Goal: Transaction & Acquisition: Book appointment/travel/reservation

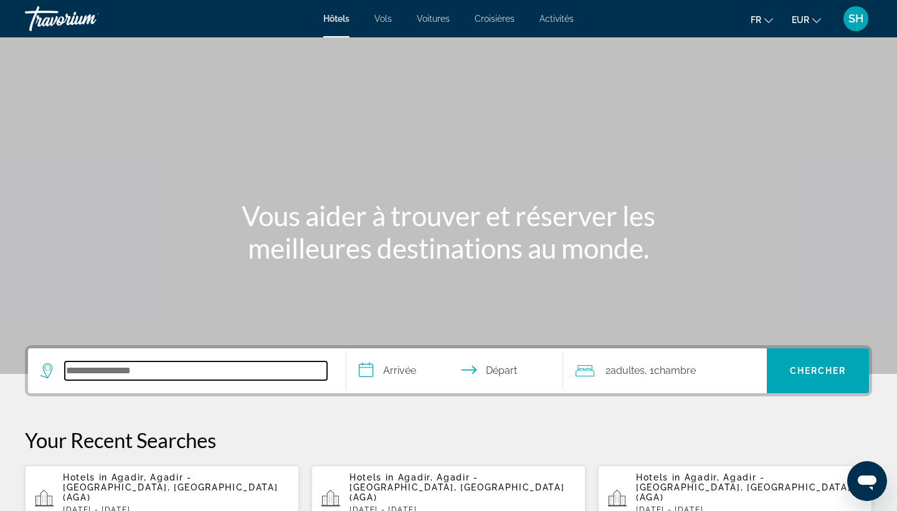
click at [227, 372] on input "Search hotel destination" at bounding box center [196, 370] width 262 height 19
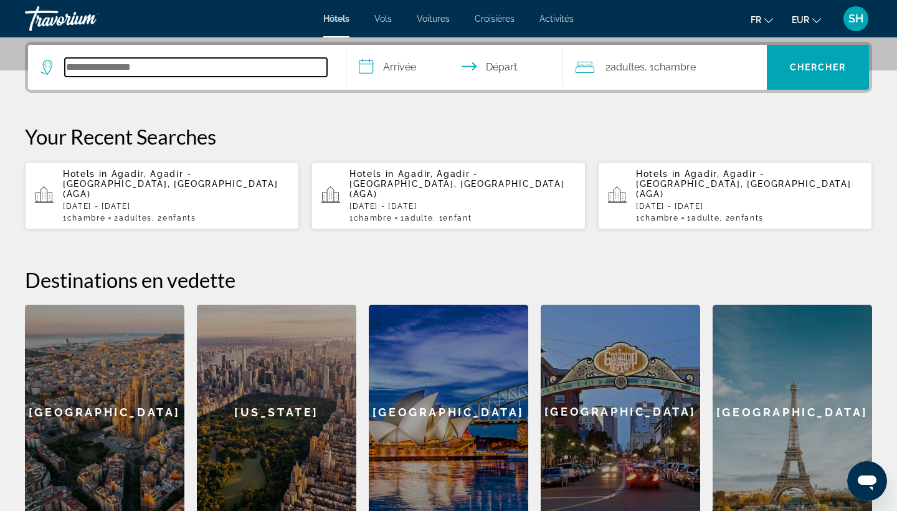
scroll to position [305, 0]
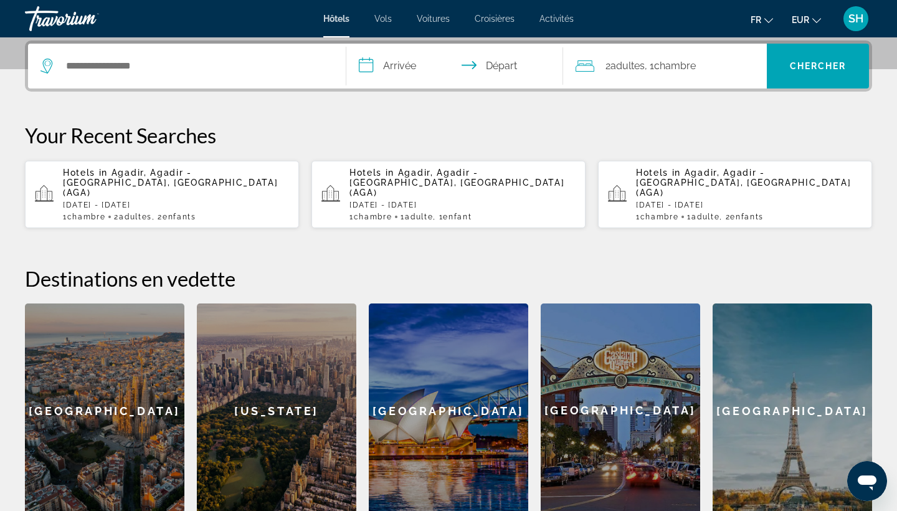
click at [202, 184] on p "Hotels in [GEOGRAPHIC_DATA], [GEOGRAPHIC_DATA] - [GEOGRAPHIC_DATA], [GEOGRAPHIC…" at bounding box center [176, 183] width 226 height 30
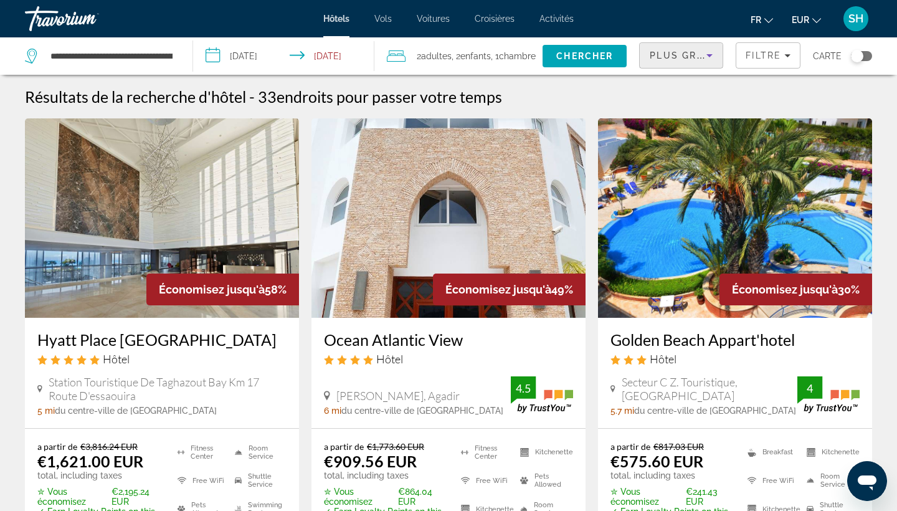
click at [694, 58] on span "Plus grandes économies" at bounding box center [723, 55] width 149 height 10
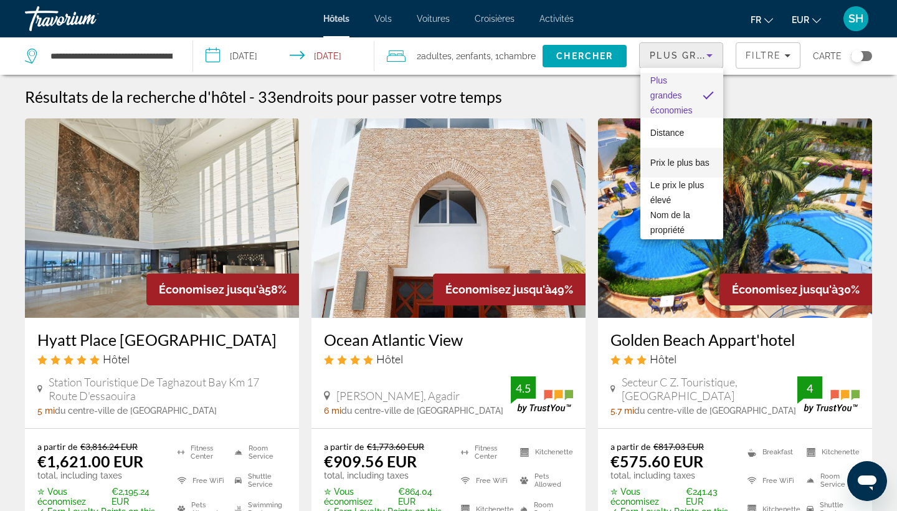
click at [666, 164] on span "Prix le plus bas" at bounding box center [679, 163] width 59 height 10
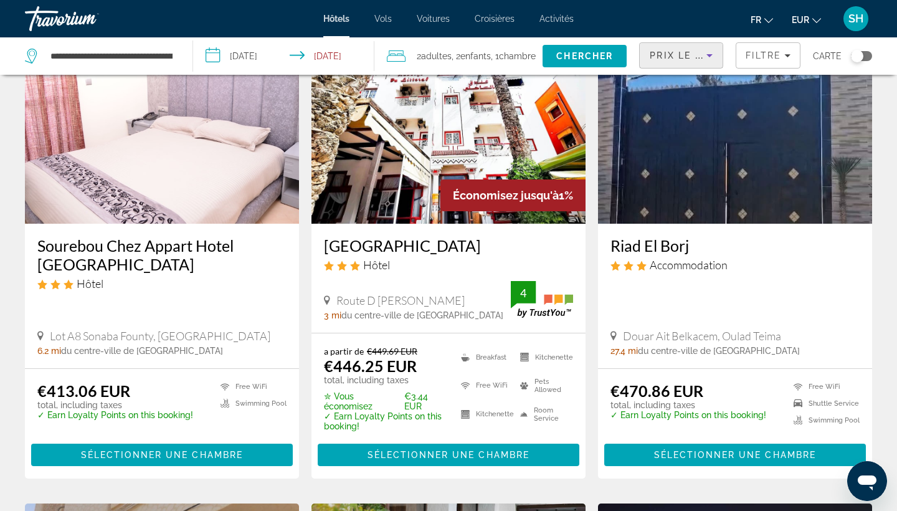
scroll to position [582, 0]
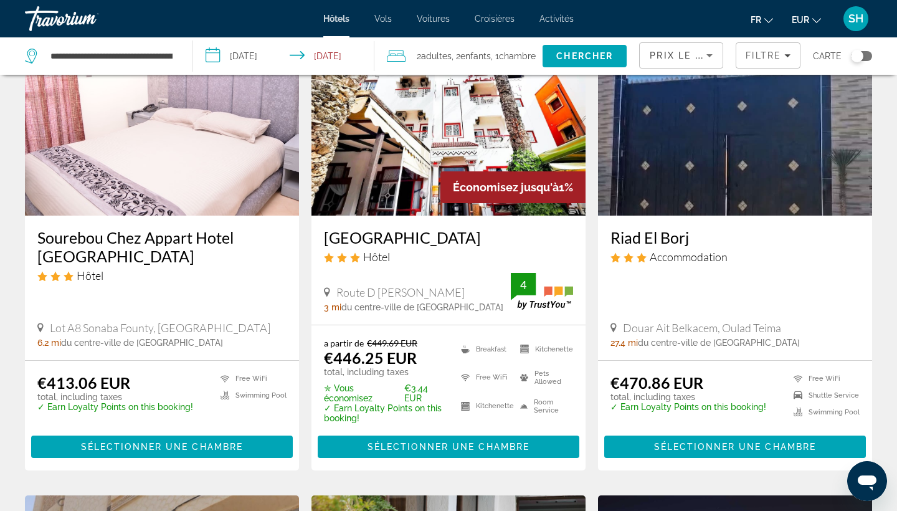
click at [491, 59] on span "Enfants" at bounding box center [475, 56] width 31 height 10
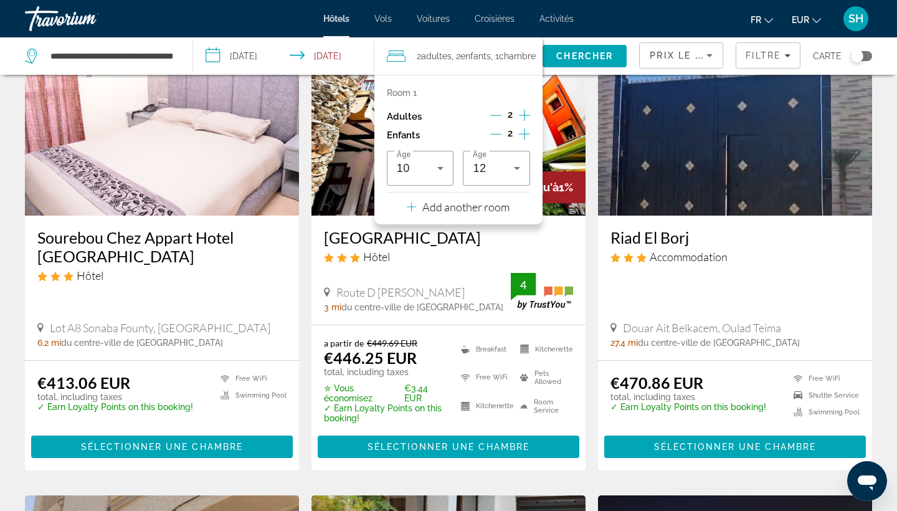
click at [805, 250] on div "Accommodation" at bounding box center [734, 257] width 249 height 14
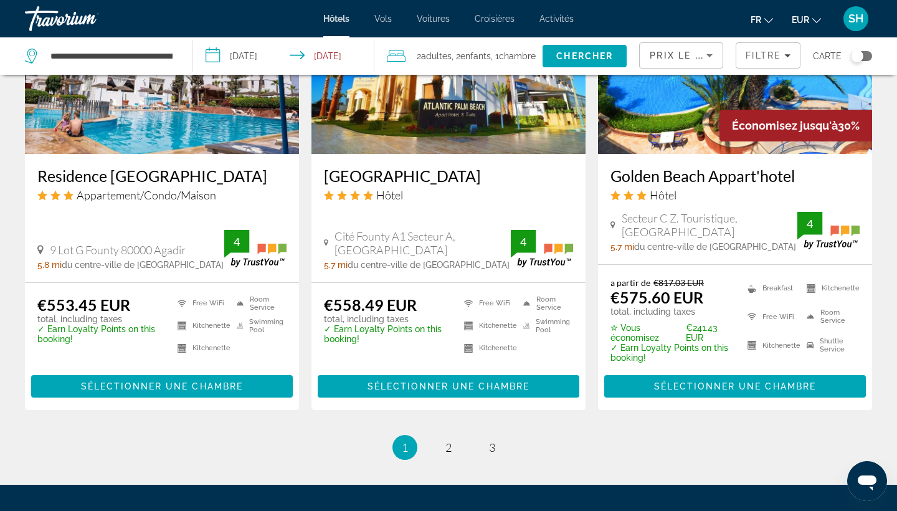
scroll to position [1594, 0]
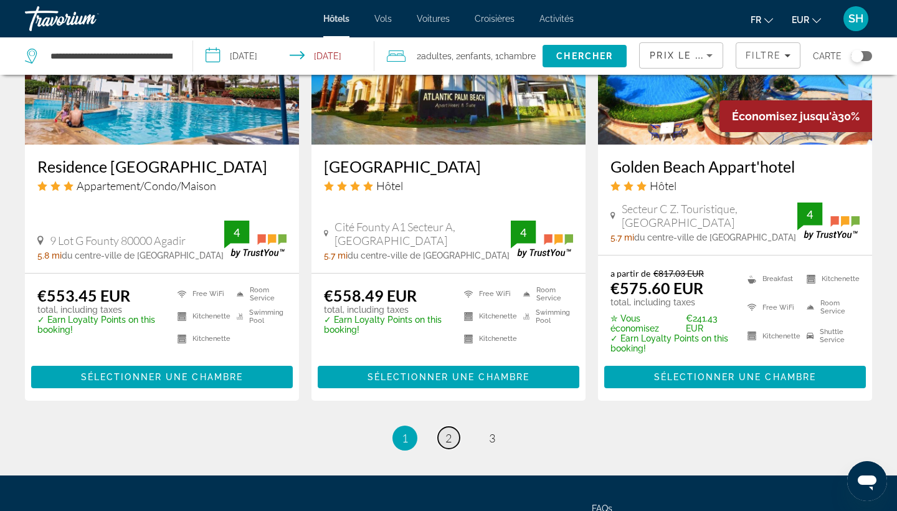
click at [448, 437] on span "2" at bounding box center [448, 438] width 6 height 14
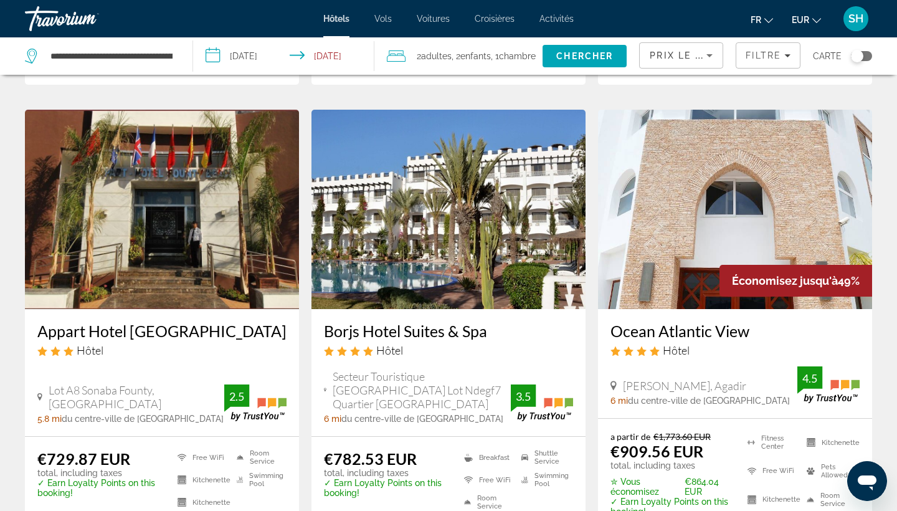
scroll to position [497, 0]
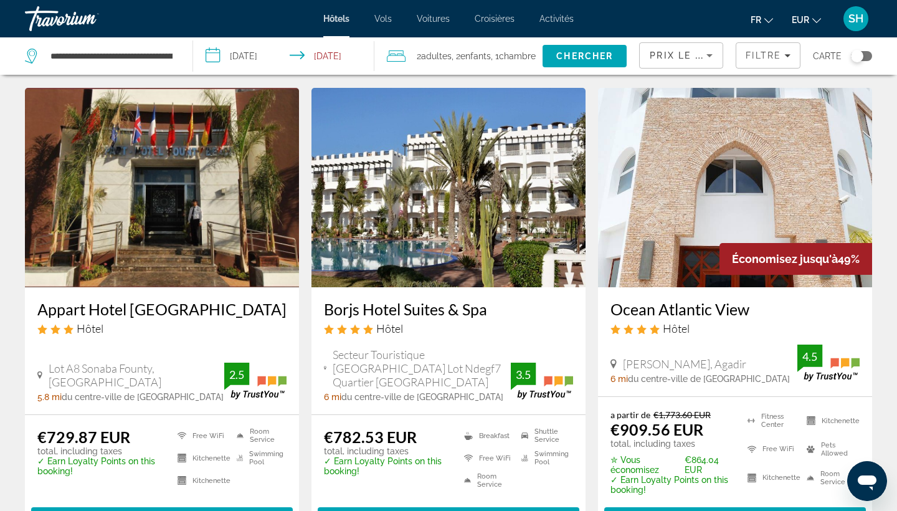
click at [735, 204] on img "Main content" at bounding box center [735, 187] width 274 height 199
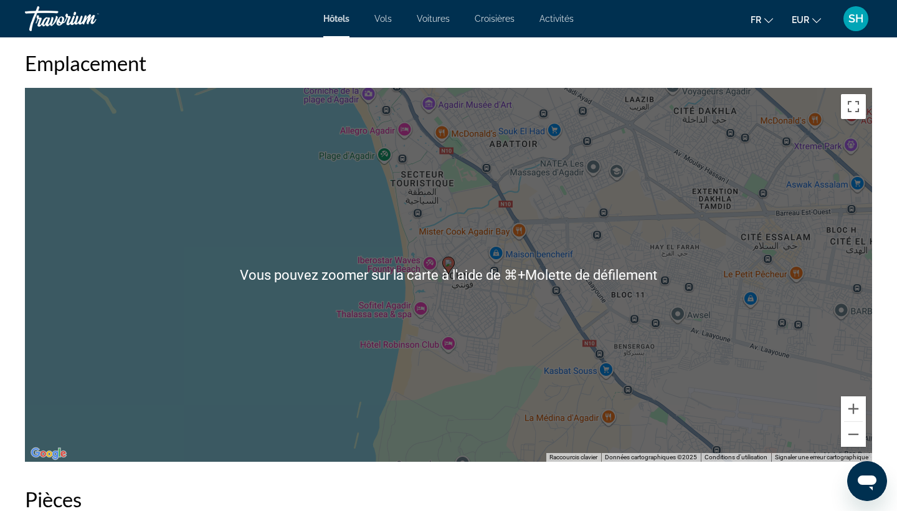
scroll to position [1167, 0]
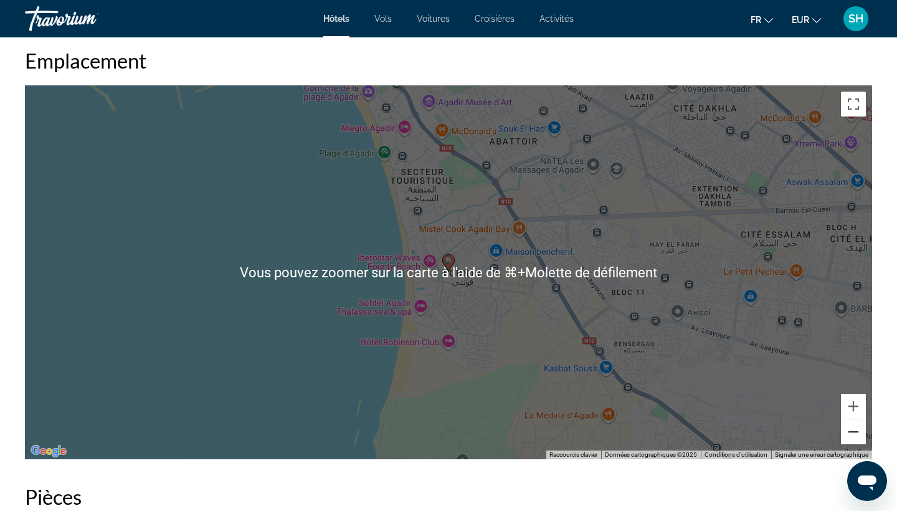
click at [850, 428] on button "Zoom arrière" at bounding box center [853, 431] width 25 height 25
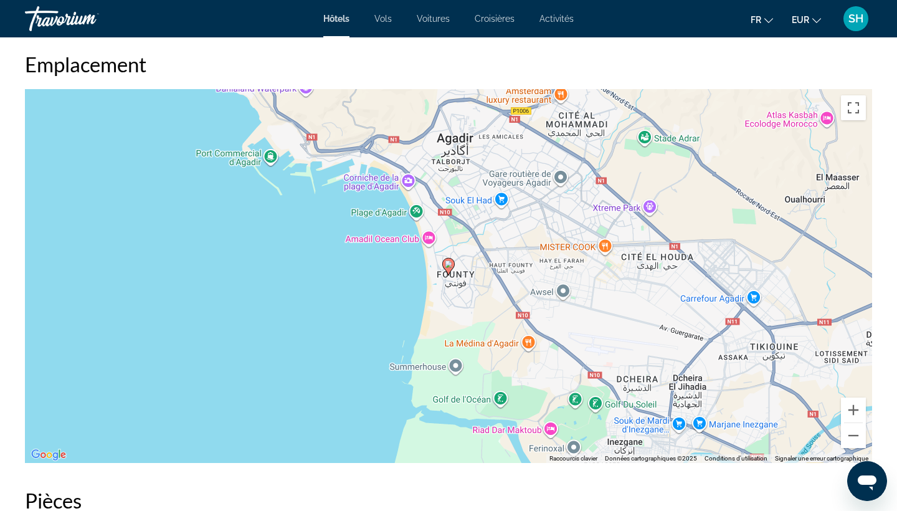
scroll to position [1006, 0]
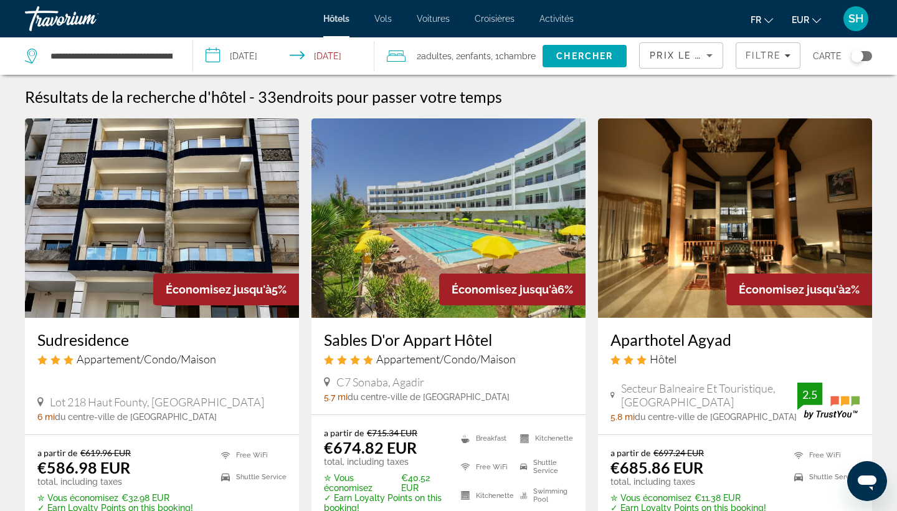
click at [364, 334] on h3 "Sables D'or Appart Hôtel" at bounding box center [448, 339] width 249 height 19
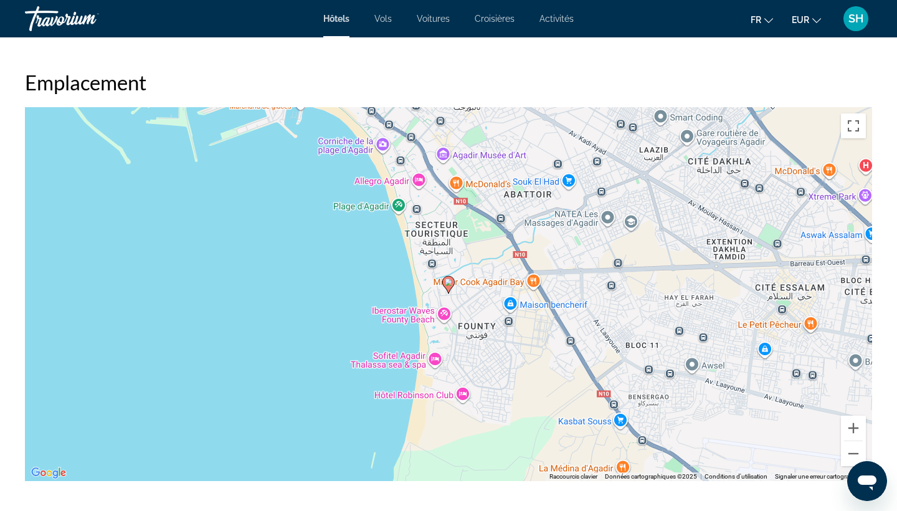
scroll to position [1156, 0]
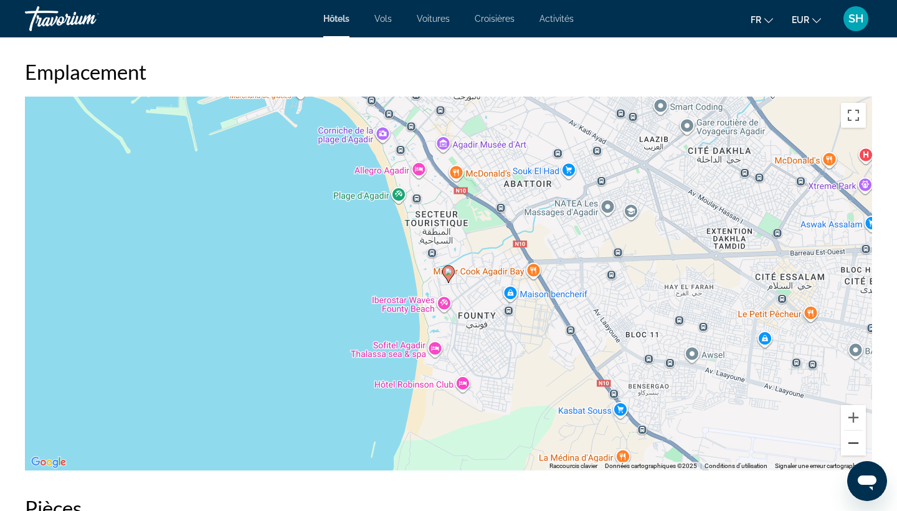
click at [852, 451] on button "Zoom arrière" at bounding box center [853, 442] width 25 height 25
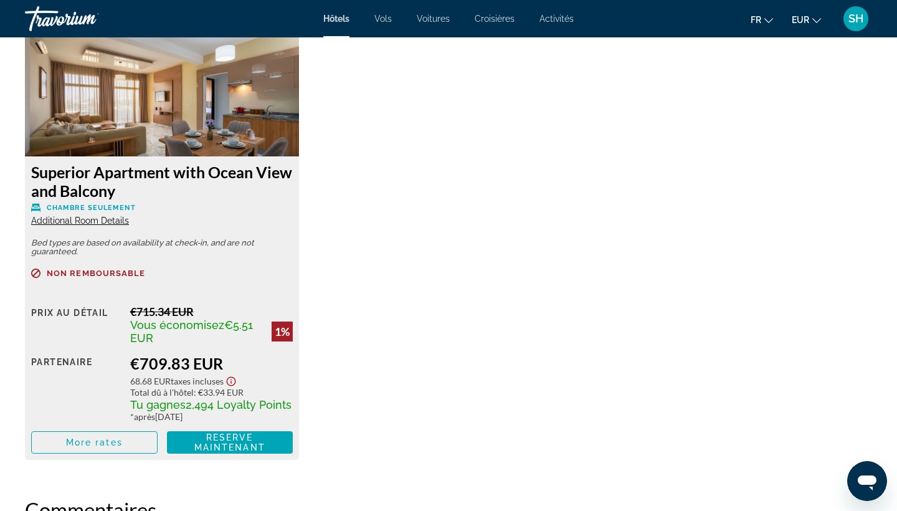
scroll to position [1762, 0]
click at [179, 140] on img "Main content" at bounding box center [162, 79] width 274 height 156
click at [108, 442] on span "More rates" at bounding box center [94, 443] width 57 height 10
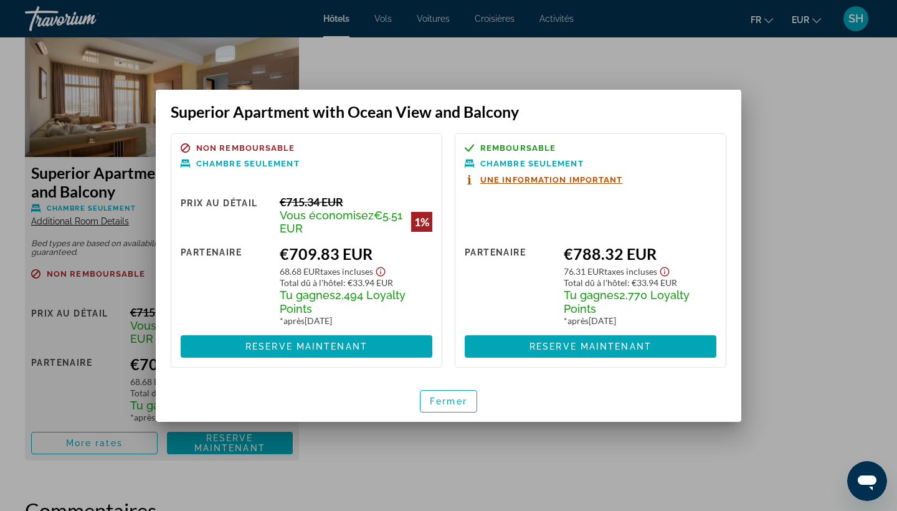
scroll to position [0, 0]
click at [449, 404] on span "Fermer" at bounding box center [448, 401] width 37 height 10
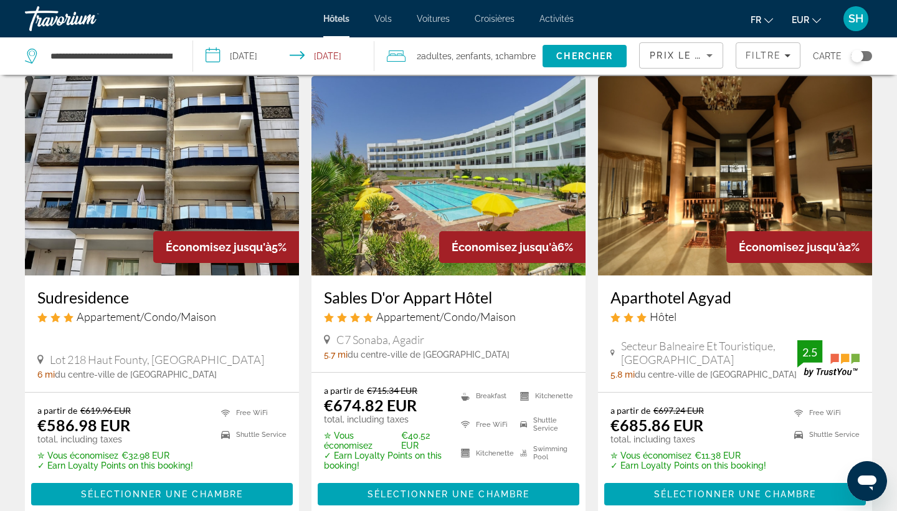
scroll to position [47, 0]
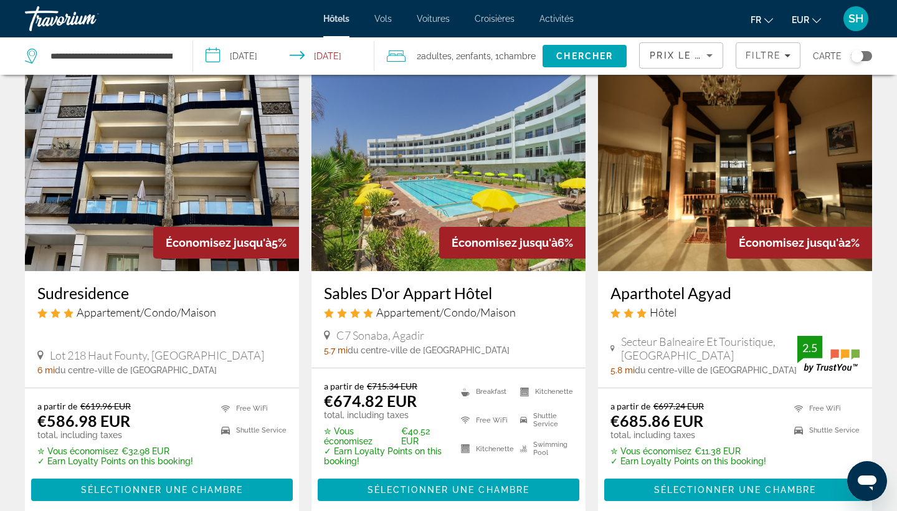
click at [699, 181] on img "Main content" at bounding box center [735, 171] width 274 height 199
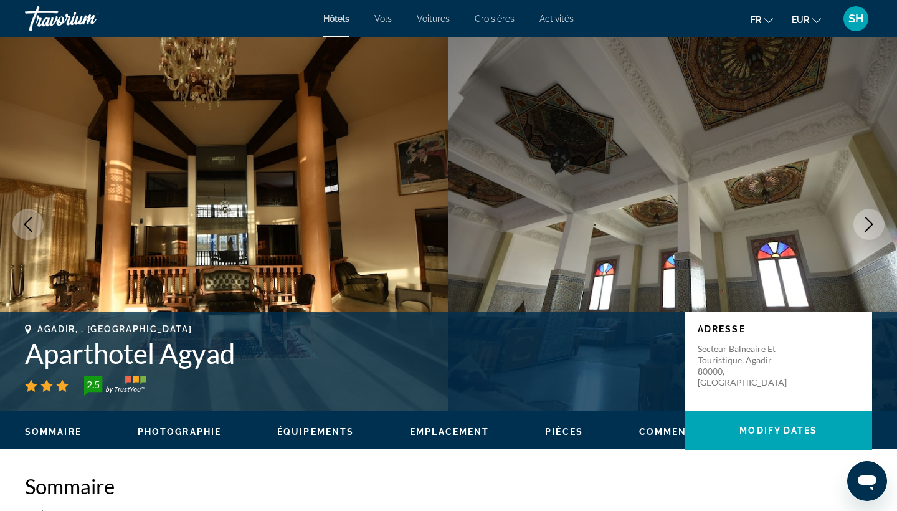
click at [869, 229] on icon "Next image" at bounding box center [868, 224] width 15 height 15
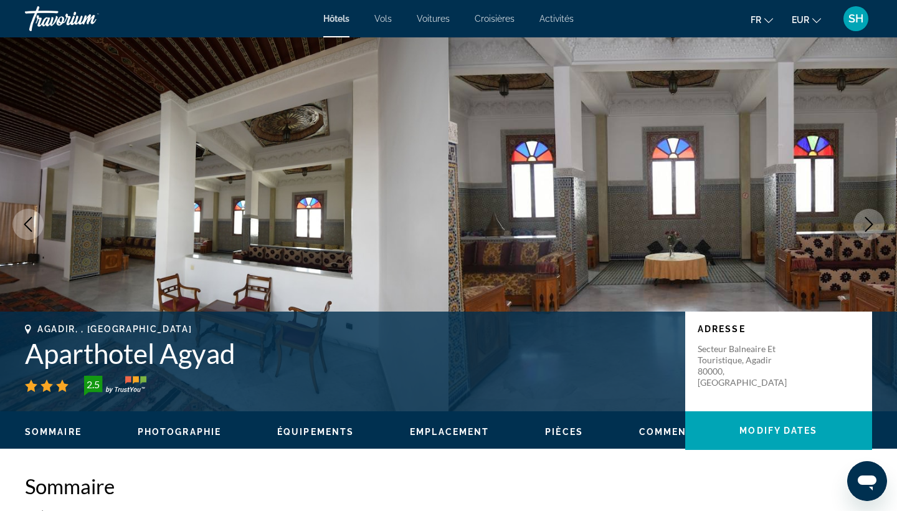
click at [869, 229] on icon "Next image" at bounding box center [868, 224] width 15 height 15
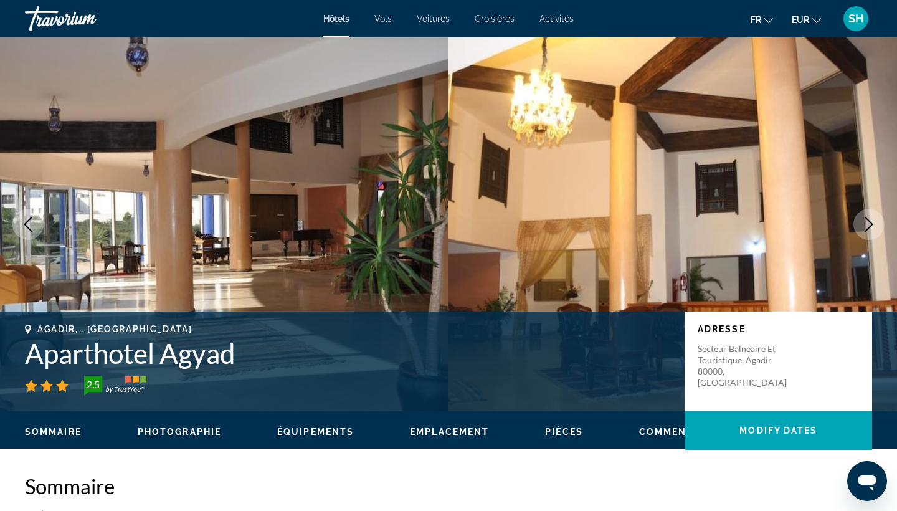
click at [869, 229] on icon "Next image" at bounding box center [868, 224] width 15 height 15
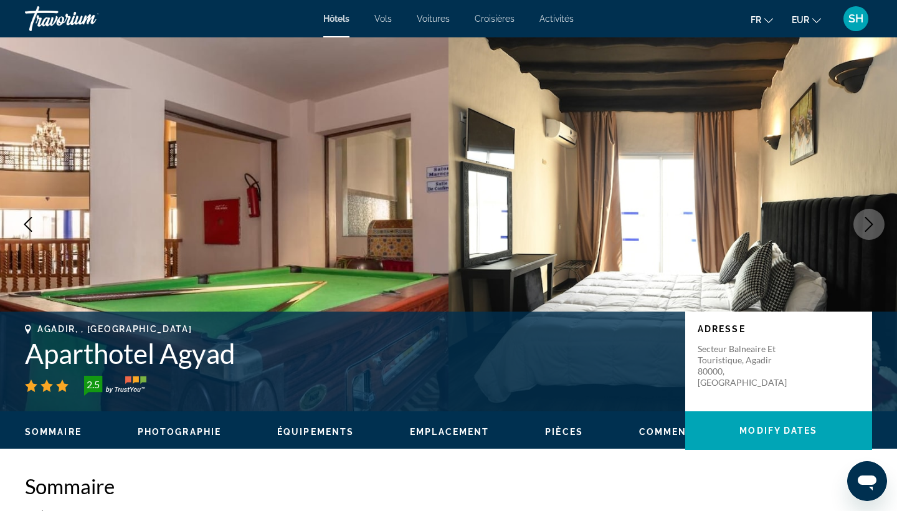
click at [869, 229] on icon "Next image" at bounding box center [868, 224] width 15 height 15
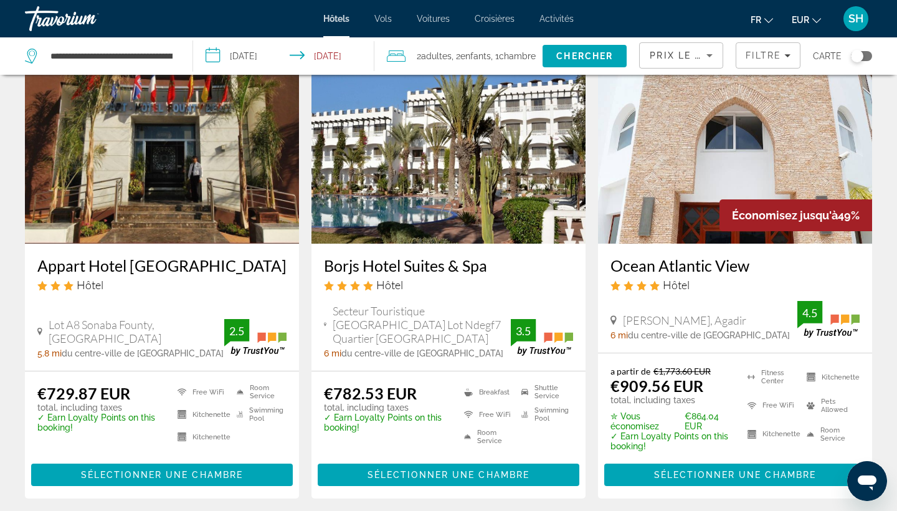
scroll to position [573, 0]
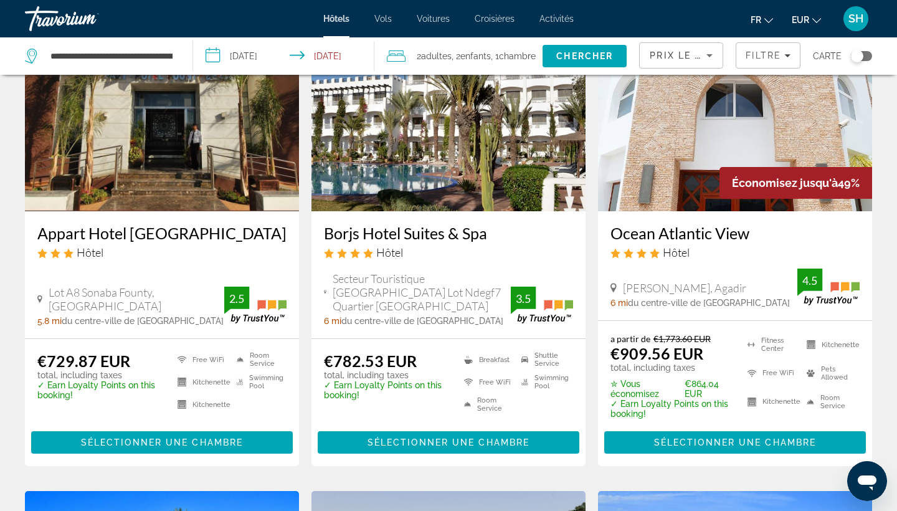
click at [428, 145] on img "Main content" at bounding box center [448, 111] width 274 height 199
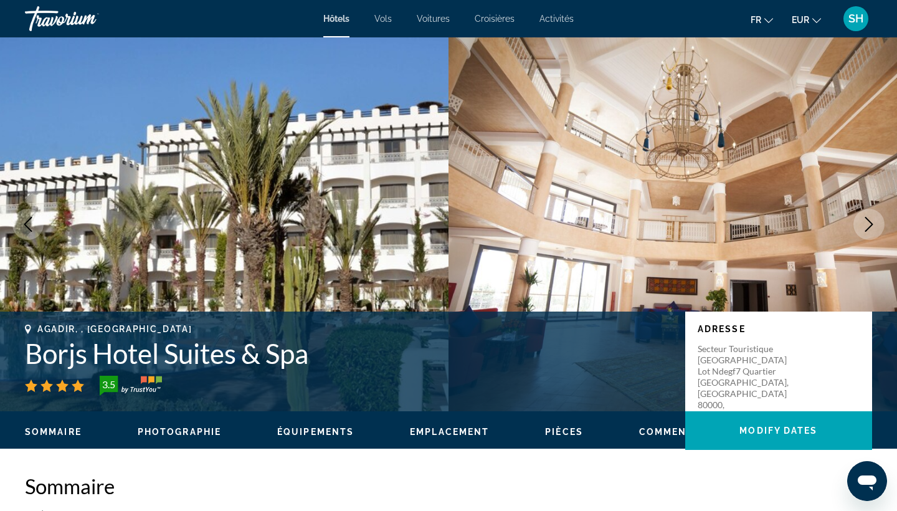
click at [866, 222] on icon "Next image" at bounding box center [868, 224] width 15 height 15
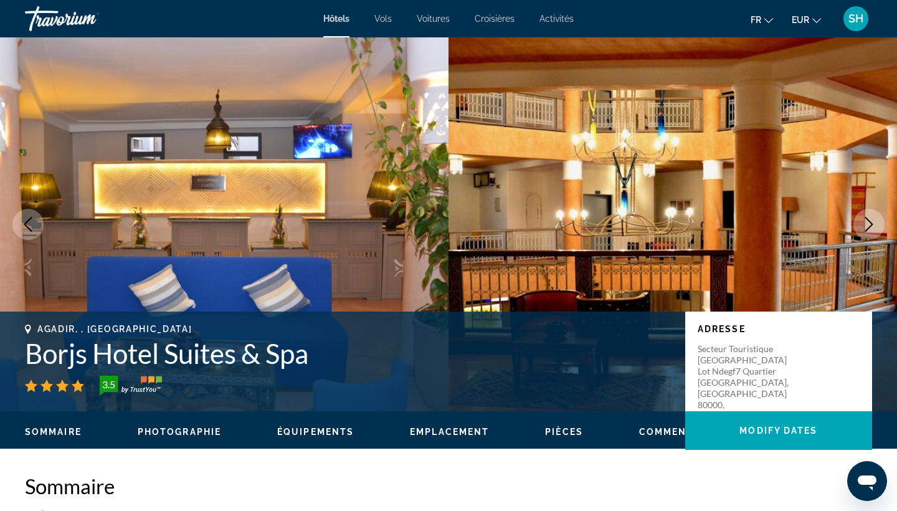
click at [872, 227] on icon "Next image" at bounding box center [868, 224] width 15 height 15
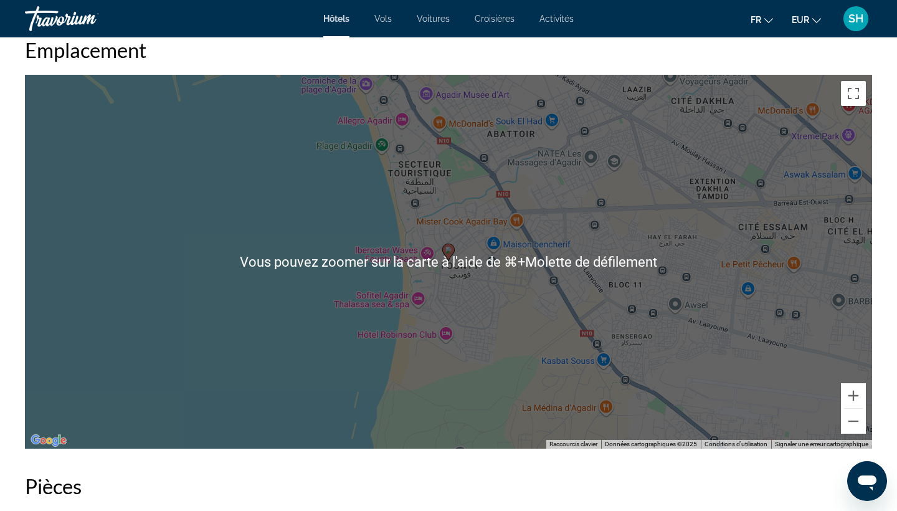
scroll to position [1201, 0]
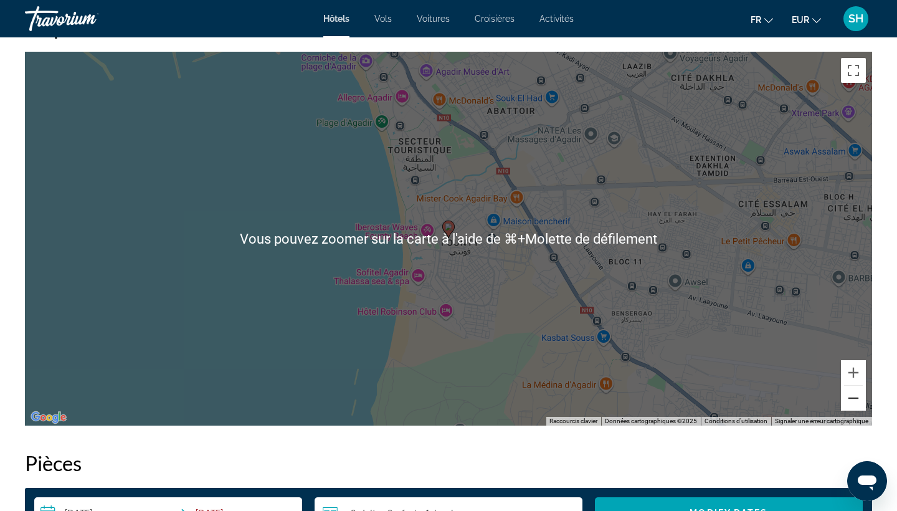
click at [863, 395] on button "Zoom arrière" at bounding box center [853, 397] width 25 height 25
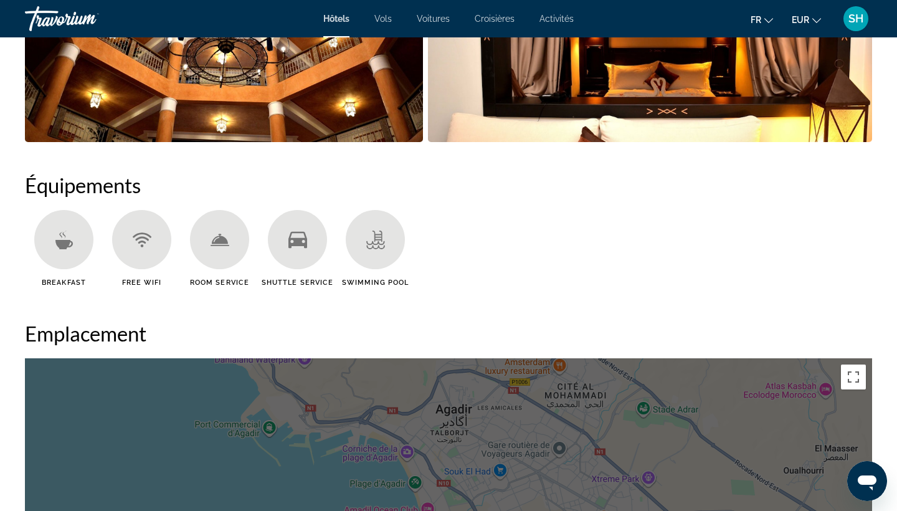
scroll to position [889, 0]
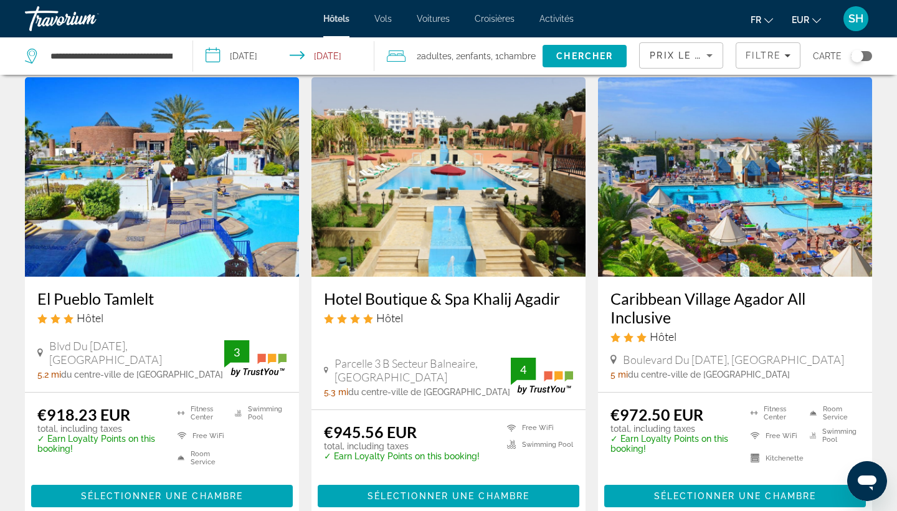
scroll to position [990, 0]
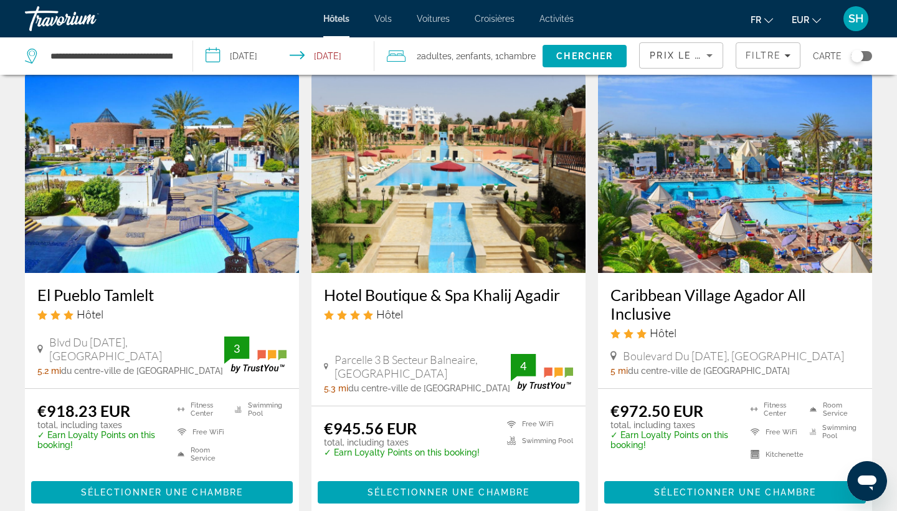
click at [440, 260] on img "Main content" at bounding box center [448, 172] width 274 height 199
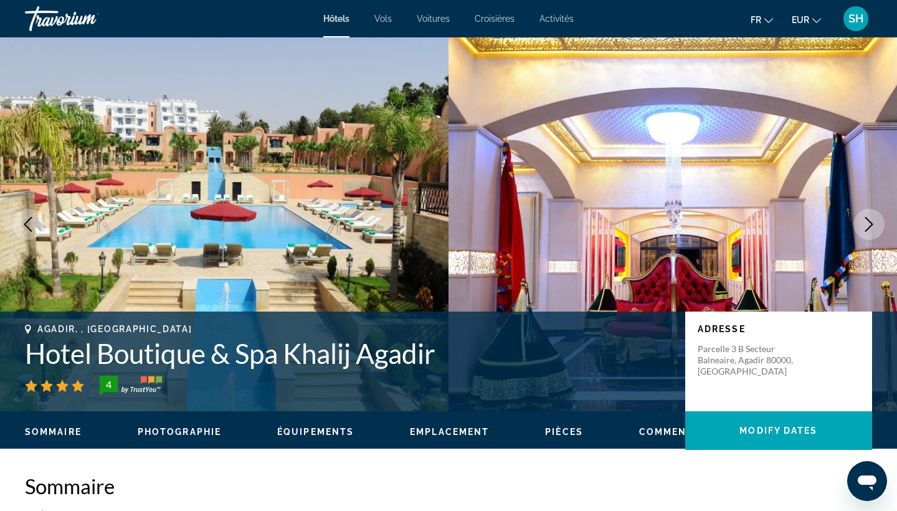
click at [867, 225] on icon "Next image" at bounding box center [868, 224] width 15 height 15
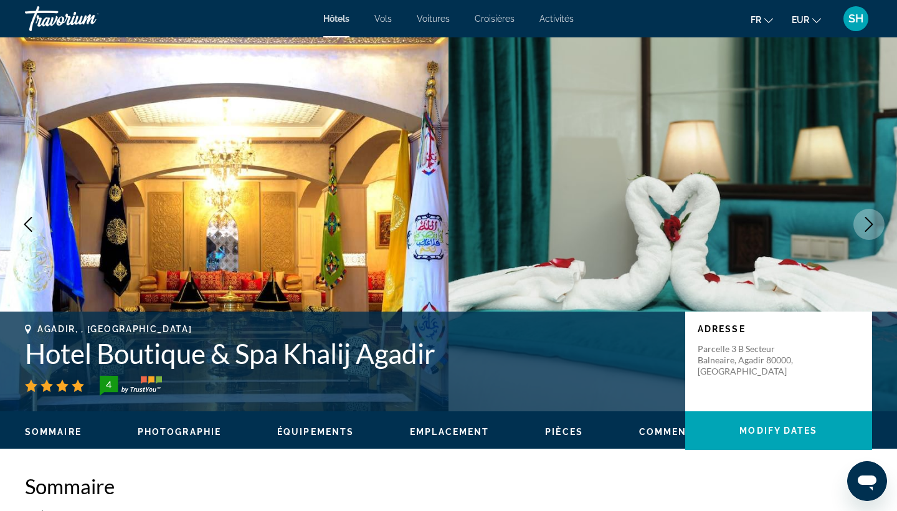
click at [867, 225] on icon "Next image" at bounding box center [868, 224] width 15 height 15
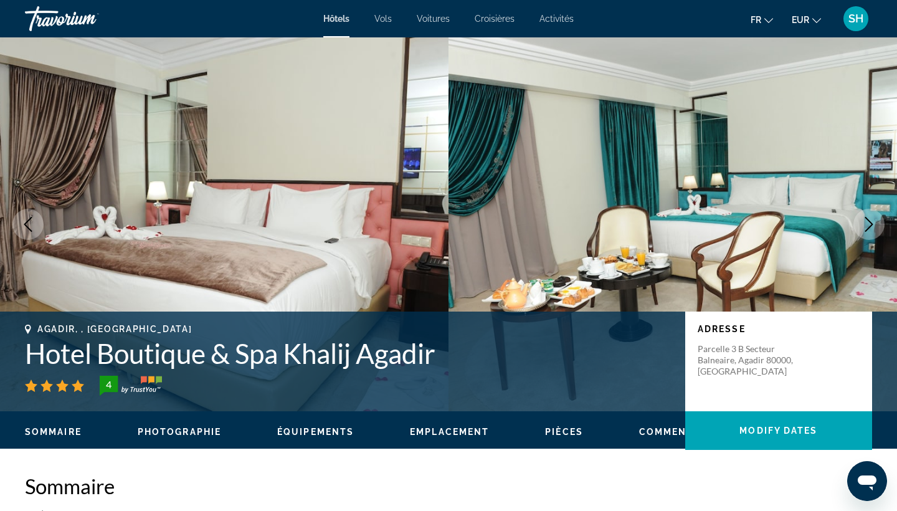
click at [867, 225] on icon "Next image" at bounding box center [868, 224] width 15 height 15
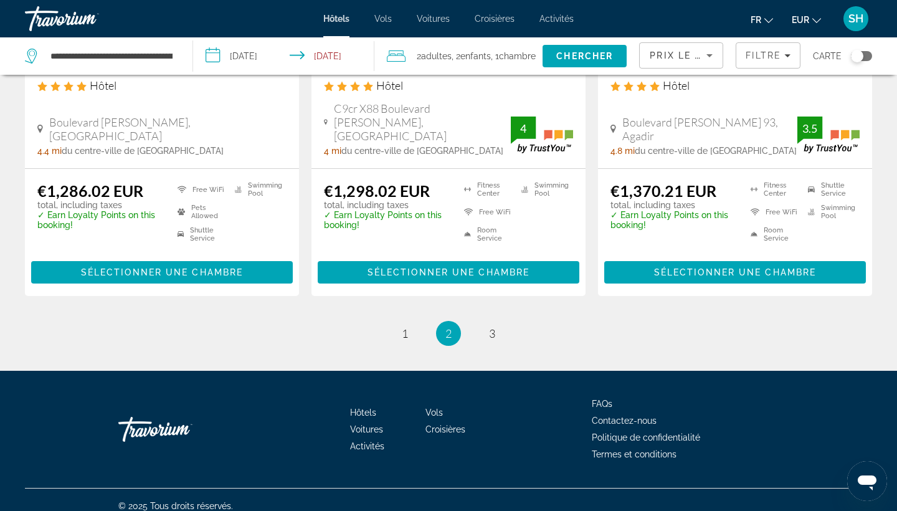
scroll to position [1685, 0]
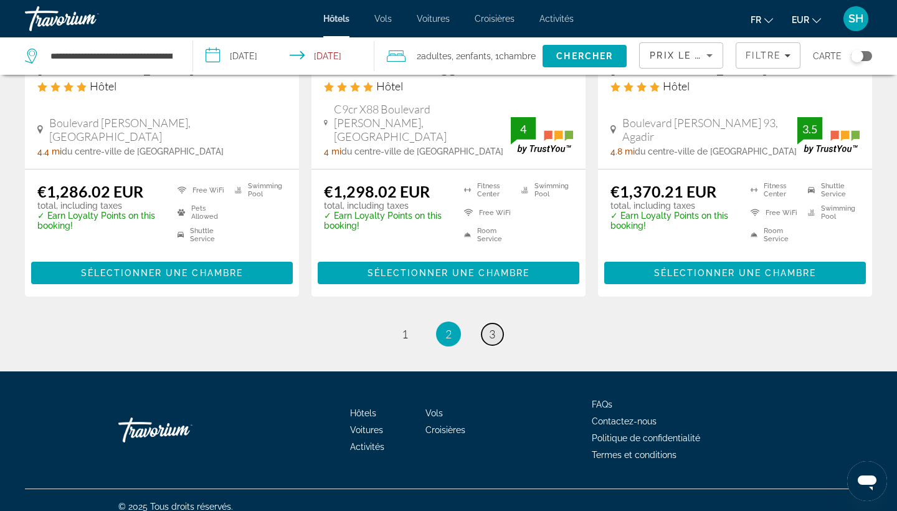
click at [491, 327] on span "3" at bounding box center [492, 334] width 6 height 14
